Goal: Task Accomplishment & Management: Manage account settings

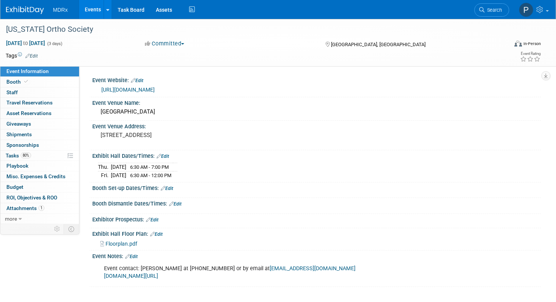
click at [93, 9] on link "Events" at bounding box center [93, 9] width 28 height 19
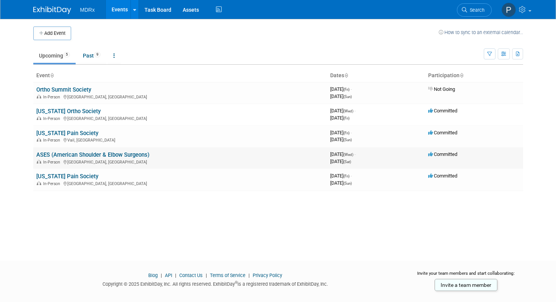
click at [124, 154] on link "ASES (American Shoulder & Elbow Surgeons)" at bounding box center [92, 154] width 113 height 7
click at [132, 155] on link "ASES (American Shoulder & Elbow Surgeons)" at bounding box center [92, 154] width 113 height 7
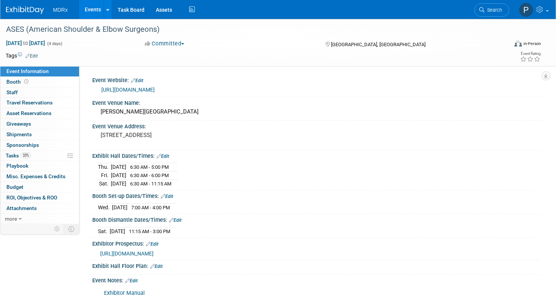
click at [155, 88] on link "https://www.ases-assn.org/meetings/ases-2025-annual-meeting/" at bounding box center [127, 90] width 53 height 6
click at [151, 90] on link "https://www.ases-assn.org/meetings/ases-2025-annual-meeting/" at bounding box center [127, 90] width 53 height 6
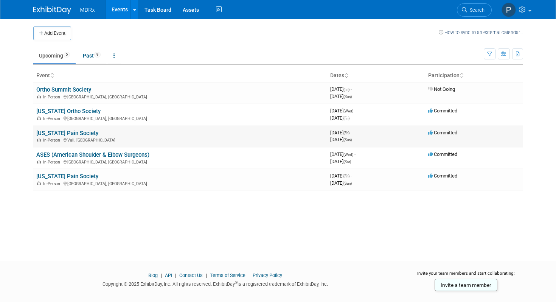
click at [85, 131] on link "[US_STATE] Pain Society" at bounding box center [67, 133] width 62 height 7
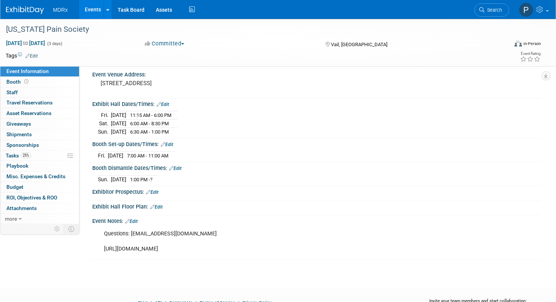
scroll to position [47, 0]
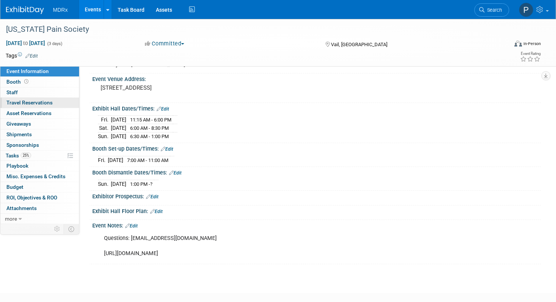
click at [42, 104] on span "Travel Reservations 0" at bounding box center [29, 102] width 46 height 6
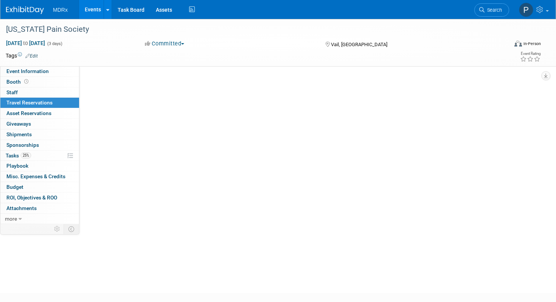
scroll to position [0, 0]
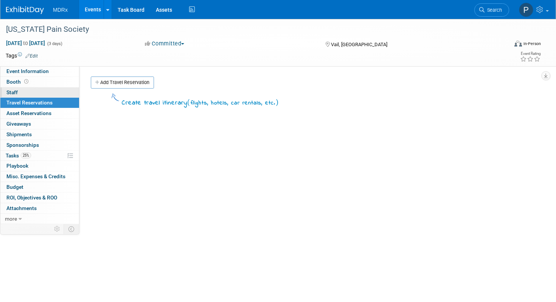
click at [14, 90] on span "Staff 0" at bounding box center [11, 92] width 11 height 6
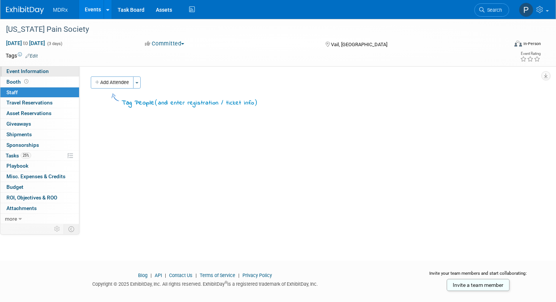
click at [23, 71] on span "Event Information" at bounding box center [27, 71] width 42 height 6
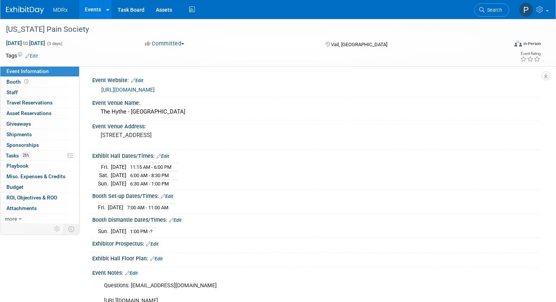
click at [155, 90] on link "https://coloradopainsociety.org/annual-meeting-2025/" at bounding box center [127, 90] width 53 height 6
click at [155, 88] on link "https://coloradopainsociety.org/annual-meeting-2025/" at bounding box center [127, 90] width 53 height 6
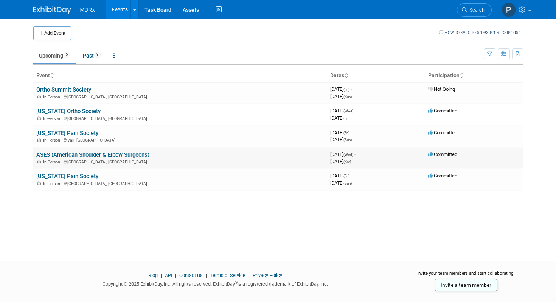
click at [73, 155] on link "ASES (American Shoulder & Elbow Surgeons)" at bounding box center [92, 154] width 113 height 7
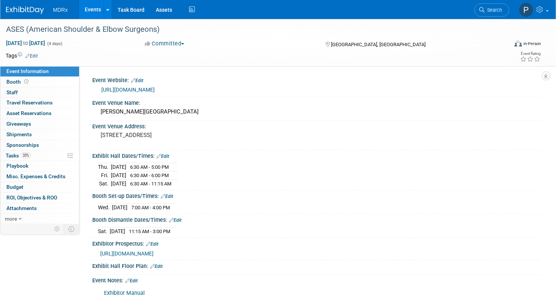
click at [143, 89] on link "https://www.ases-assn.org/meetings/ases-2025-annual-meeting/" at bounding box center [127, 90] width 53 height 6
click at [14, 154] on span "Tasks 33%" at bounding box center [18, 155] width 25 height 6
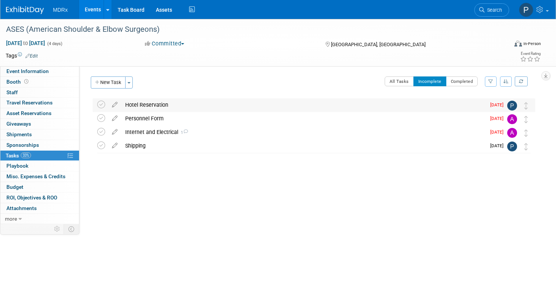
click at [151, 104] on div "Hotel Reservation" at bounding box center [303, 104] width 364 height 13
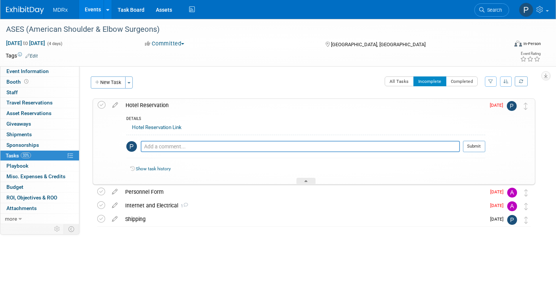
click at [151, 125] on link "Hotel Reservation Link" at bounding box center [157, 127] width 50 height 6
click at [20, 70] on span "Event Information" at bounding box center [27, 71] width 42 height 6
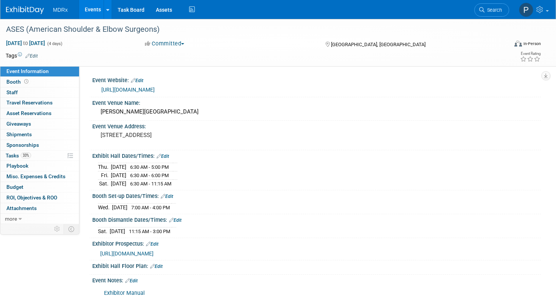
click at [93, 9] on link "Events" at bounding box center [93, 9] width 28 height 19
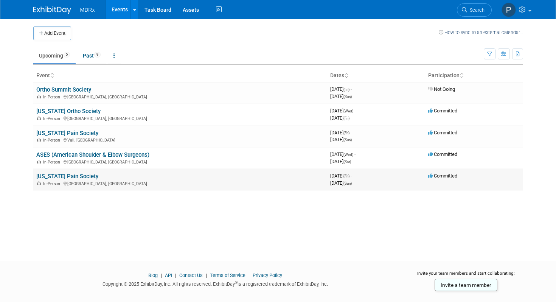
click at [57, 176] on link "[US_STATE] Pain Society" at bounding box center [67, 176] width 62 height 7
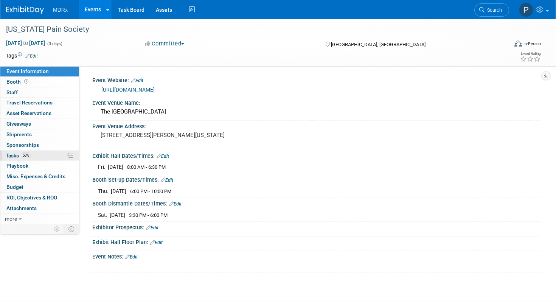
click at [11, 155] on span "Tasks 50%" at bounding box center [18, 155] width 25 height 6
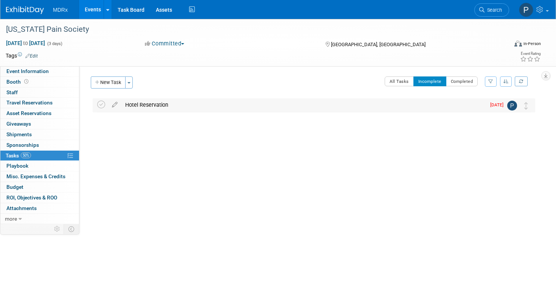
click at [150, 103] on div "Hotel Reservation" at bounding box center [303, 104] width 364 height 13
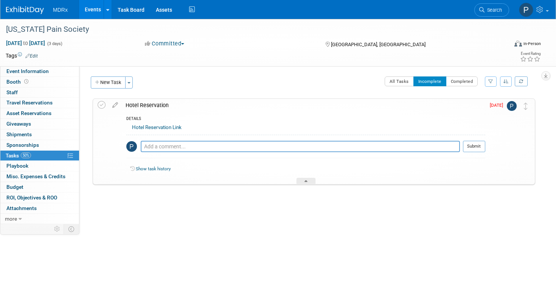
click at [155, 127] on link "Hotel Reservation Link" at bounding box center [157, 127] width 50 height 6
click at [89, 8] on link "Events" at bounding box center [93, 9] width 28 height 19
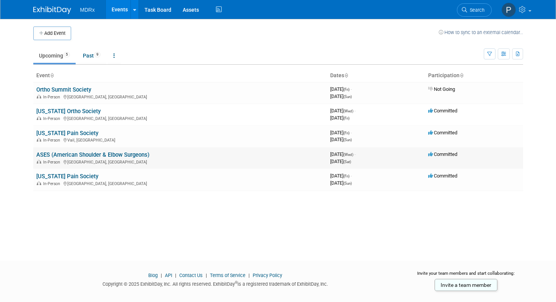
click at [65, 152] on link "ASES (American Shoulder & Elbow Surgeons)" at bounding box center [92, 154] width 113 height 7
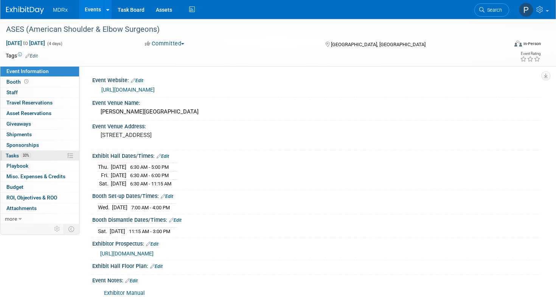
click at [13, 155] on span "Tasks 33%" at bounding box center [18, 155] width 25 height 6
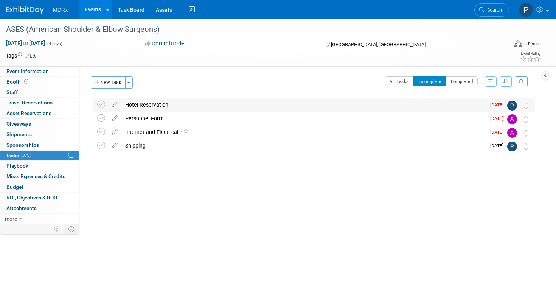
click at [155, 104] on div "Hotel Reservation" at bounding box center [303, 104] width 364 height 13
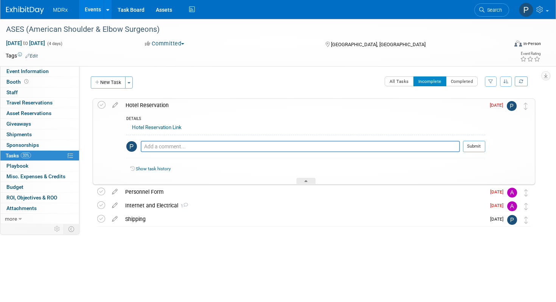
click at [152, 128] on link "Hotel Reservation Link" at bounding box center [157, 127] width 50 height 6
click at [155, 149] on textarea at bounding box center [300, 146] width 319 height 11
type textarea "C"
type textarea "Booked for three nights"
click at [475, 148] on button "Submit" at bounding box center [474, 146] width 22 height 11
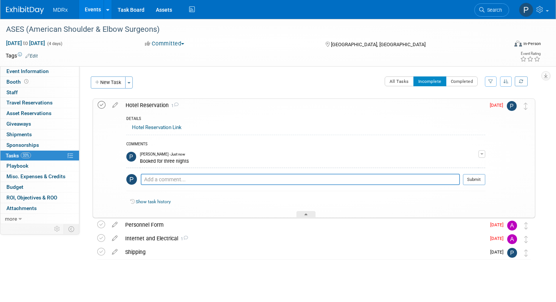
click at [100, 105] on icon at bounding box center [102, 105] width 8 height 8
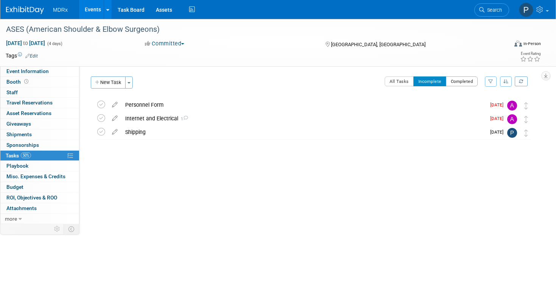
click at [458, 81] on button "Completed" at bounding box center [462, 81] width 32 height 10
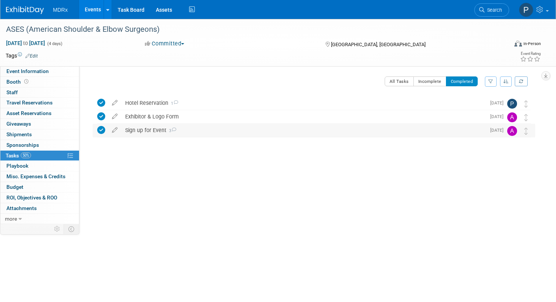
click at [142, 129] on div "Sign up for Event 3" at bounding box center [303, 130] width 364 height 13
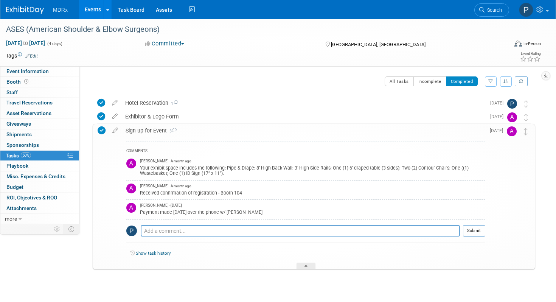
click at [142, 129] on div "Sign up for Event 3" at bounding box center [304, 130] width 364 height 13
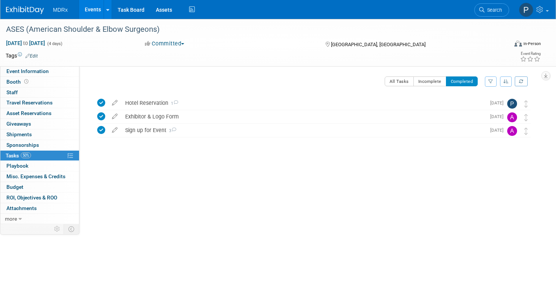
click at [92, 9] on link "Events" at bounding box center [93, 9] width 28 height 19
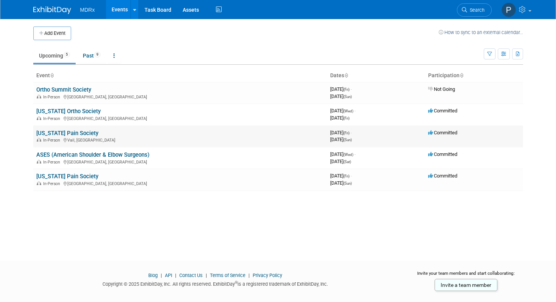
click at [85, 134] on link "[US_STATE] Pain Society" at bounding box center [67, 133] width 62 height 7
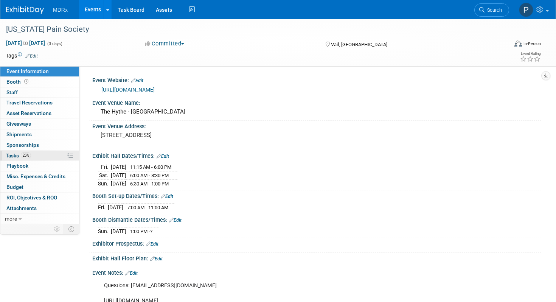
click at [12, 154] on span "Tasks 25%" at bounding box center [18, 155] width 25 height 6
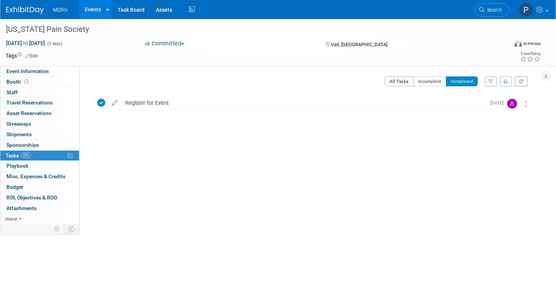
click at [398, 82] on button "All Tasks" at bounding box center [399, 81] width 29 height 10
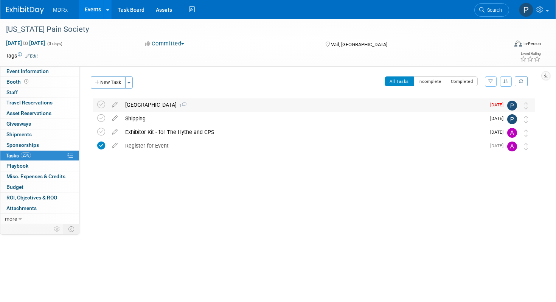
click at [143, 103] on div "Reserve Hotel 1" at bounding box center [303, 104] width 364 height 13
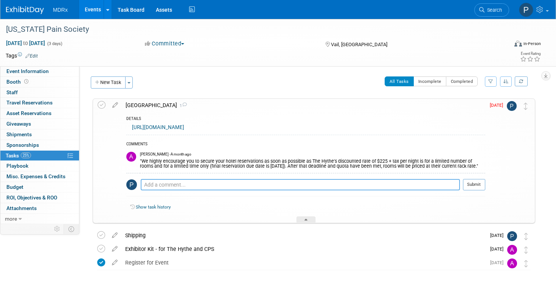
click at [152, 189] on textarea at bounding box center [300, 184] width 319 height 11
type textarea "Booked!"
click at [476, 190] on button "Submit" at bounding box center [474, 184] width 22 height 11
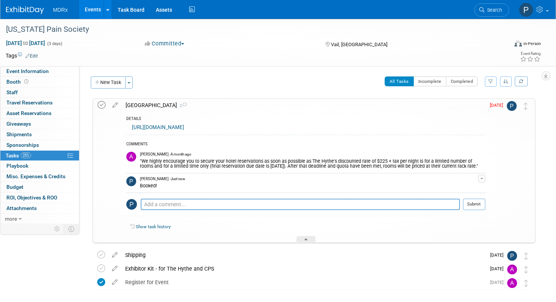
click at [101, 104] on icon at bounding box center [102, 105] width 8 height 8
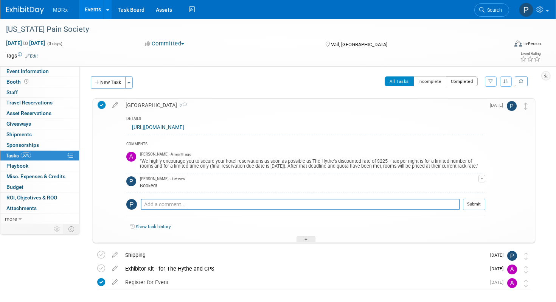
click at [461, 81] on button "Completed" at bounding box center [462, 81] width 32 height 10
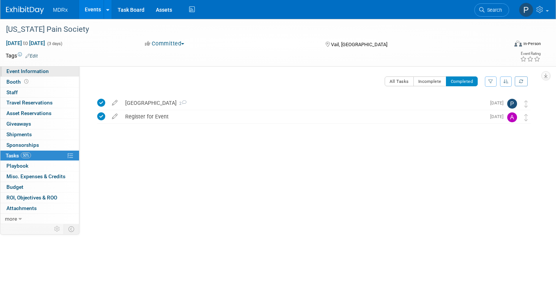
click at [42, 71] on span "Event Information" at bounding box center [27, 71] width 42 height 6
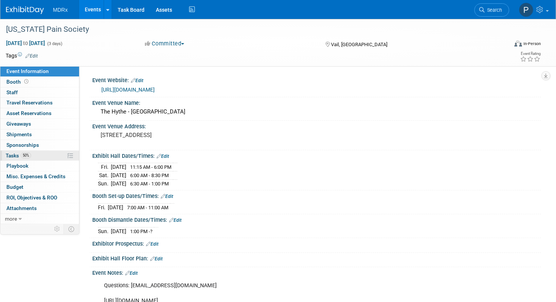
click at [14, 155] on span "Tasks 50%" at bounding box center [18, 155] width 25 height 6
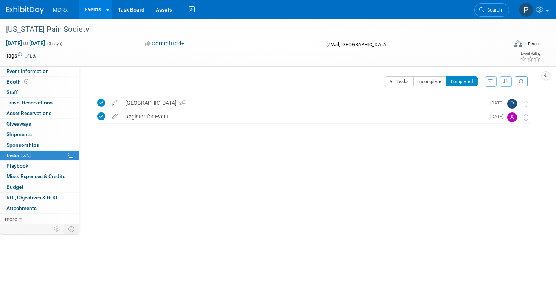
click at [94, 11] on link "Events" at bounding box center [93, 9] width 28 height 19
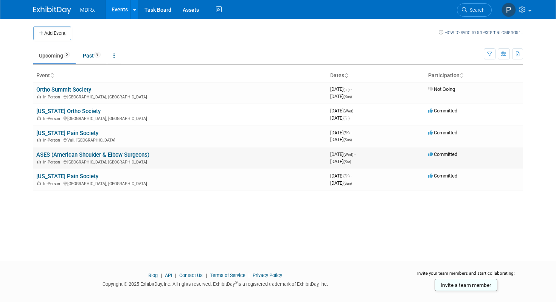
click at [65, 154] on link "ASES (American Shoulder & Elbow Surgeons)" at bounding box center [92, 154] width 113 height 7
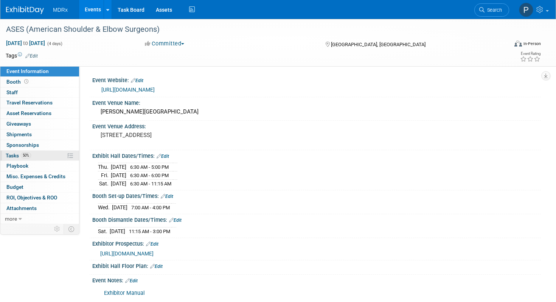
click at [13, 155] on span "Tasks 50%" at bounding box center [18, 155] width 25 height 6
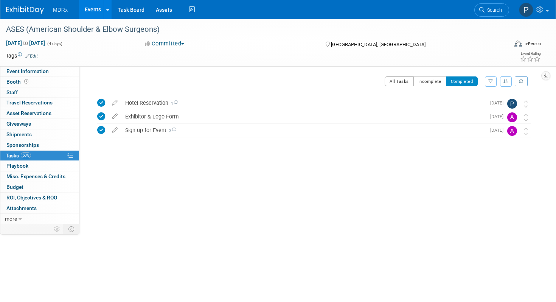
click at [401, 82] on button "All Tasks" at bounding box center [399, 81] width 29 height 10
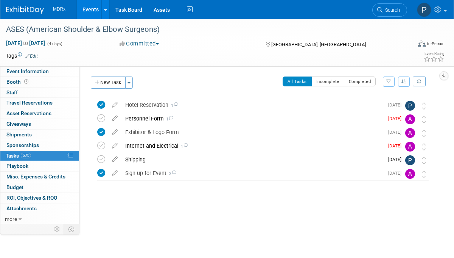
click at [92, 10] on link "Events" at bounding box center [91, 9] width 28 height 19
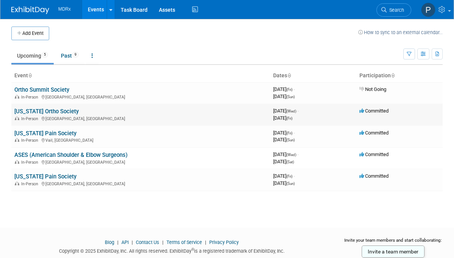
click at [62, 110] on link "[US_STATE] Ortho Society" at bounding box center [46, 111] width 64 height 7
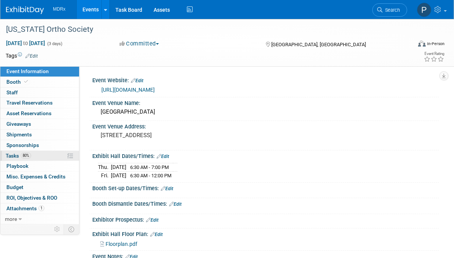
click at [14, 155] on span "Tasks 80%" at bounding box center [18, 155] width 25 height 6
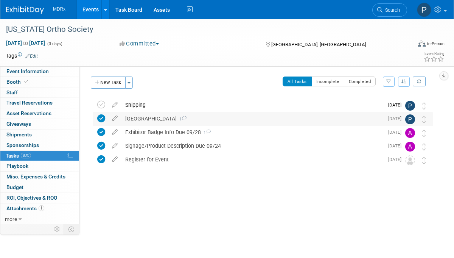
click at [146, 117] on div "Reserve Hotel 1" at bounding box center [252, 118] width 262 height 13
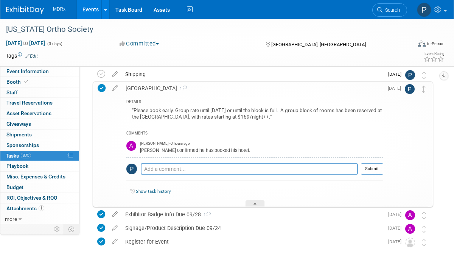
scroll to position [31, 0]
click at [159, 191] on link "Show task history" at bounding box center [153, 190] width 35 height 5
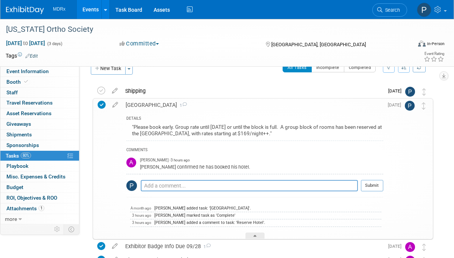
scroll to position [0, 0]
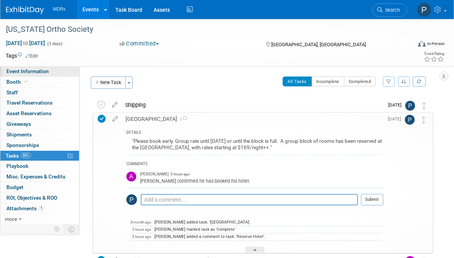
click at [33, 69] on span "Event Information" at bounding box center [27, 71] width 42 height 6
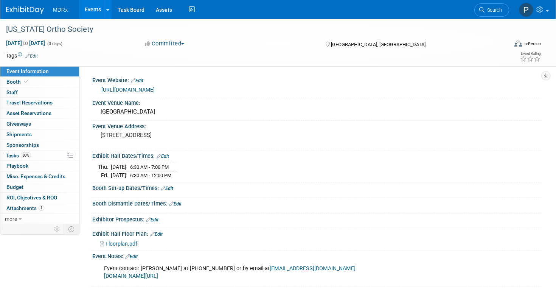
click at [155, 90] on link "https://www.paorthosociety.org/exhibitor-information" at bounding box center [127, 90] width 53 height 6
click at [90, 10] on link "Events" at bounding box center [93, 9] width 28 height 19
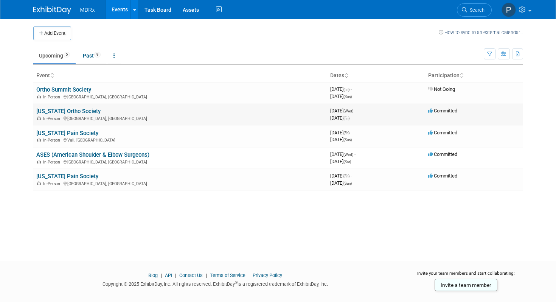
click at [93, 109] on link "[US_STATE] Ortho Society" at bounding box center [68, 111] width 64 height 7
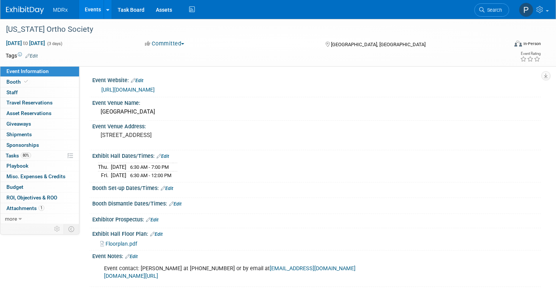
click at [94, 11] on link "Events" at bounding box center [93, 9] width 28 height 19
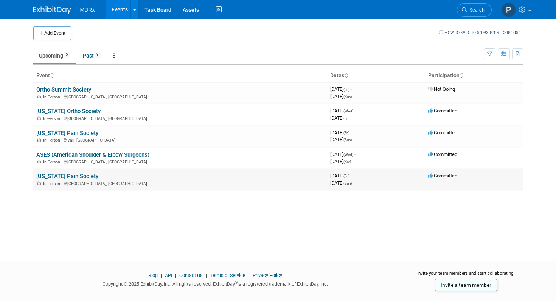
scroll to position [0, 0]
click at [78, 174] on link "[US_STATE] Pain Society" at bounding box center [67, 175] width 62 height 7
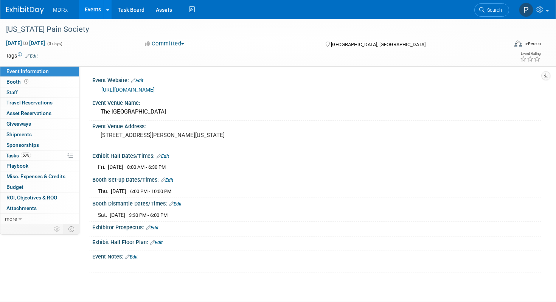
click at [155, 88] on link "[URL][DOMAIN_NAME]" at bounding box center [127, 90] width 53 height 6
click at [93, 8] on link "Events" at bounding box center [93, 9] width 28 height 19
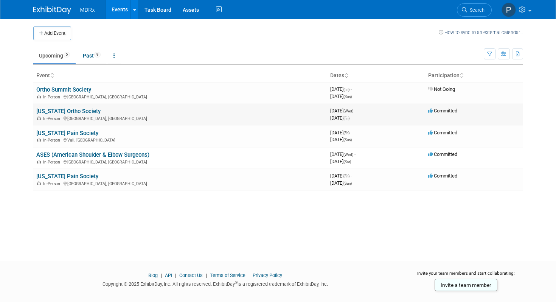
click at [96, 111] on link "[US_STATE] Ortho Society" at bounding box center [68, 111] width 64 height 7
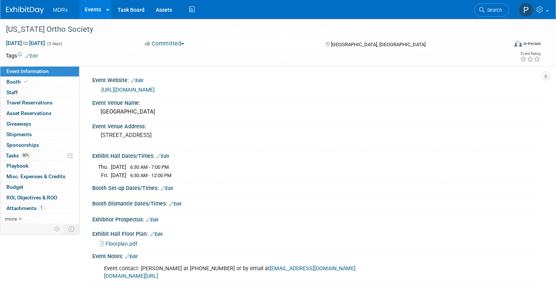
click at [155, 89] on link "https://www.paorthosociety.org/exhibitor-information" at bounding box center [127, 90] width 53 height 6
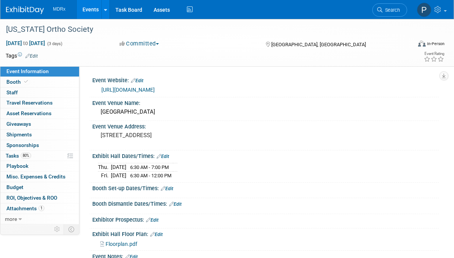
click at [155, 92] on link "https://www.paorthosociety.org/exhibitor-information" at bounding box center [127, 90] width 53 height 6
click at [89, 8] on link "Events" at bounding box center [91, 9] width 28 height 19
